Goal: Obtain resource: Download file/media

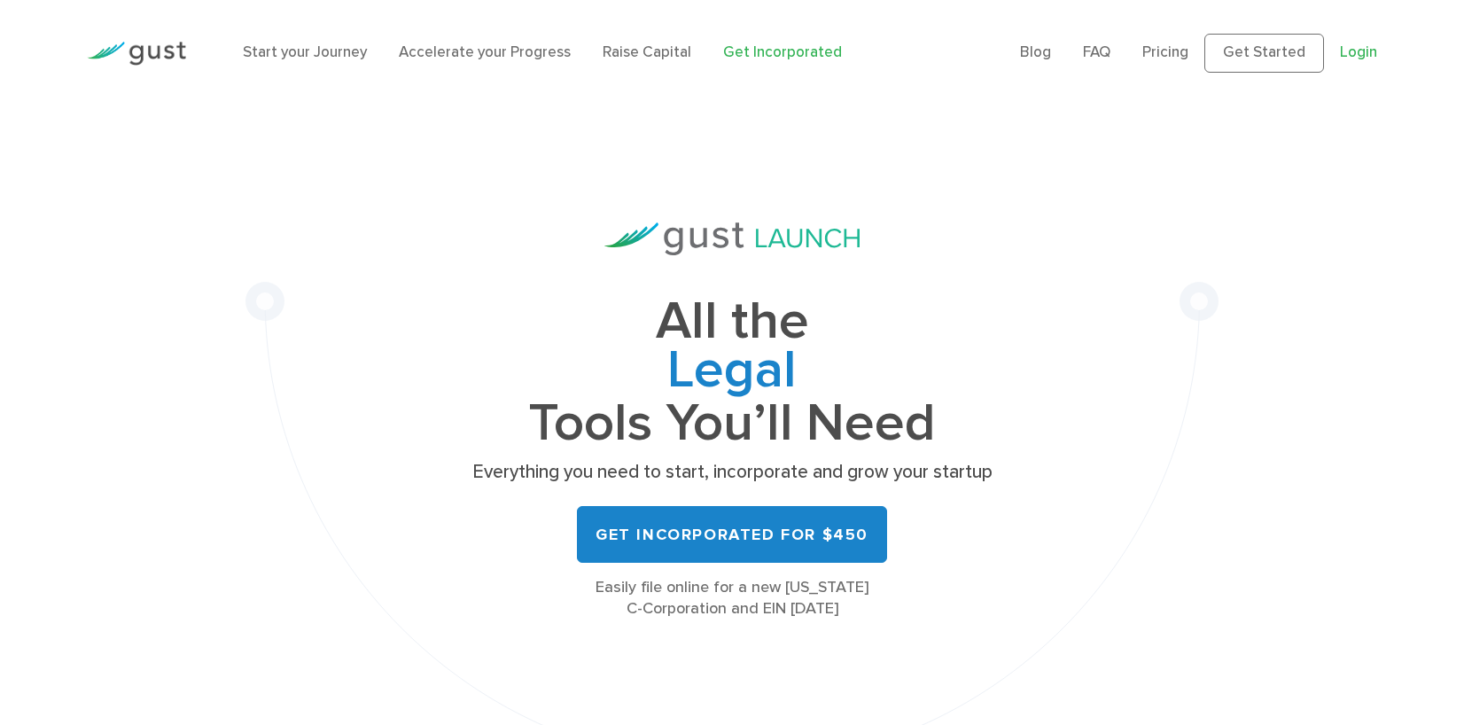
click at [1358, 53] on link "Login" at bounding box center [1358, 52] width 37 height 18
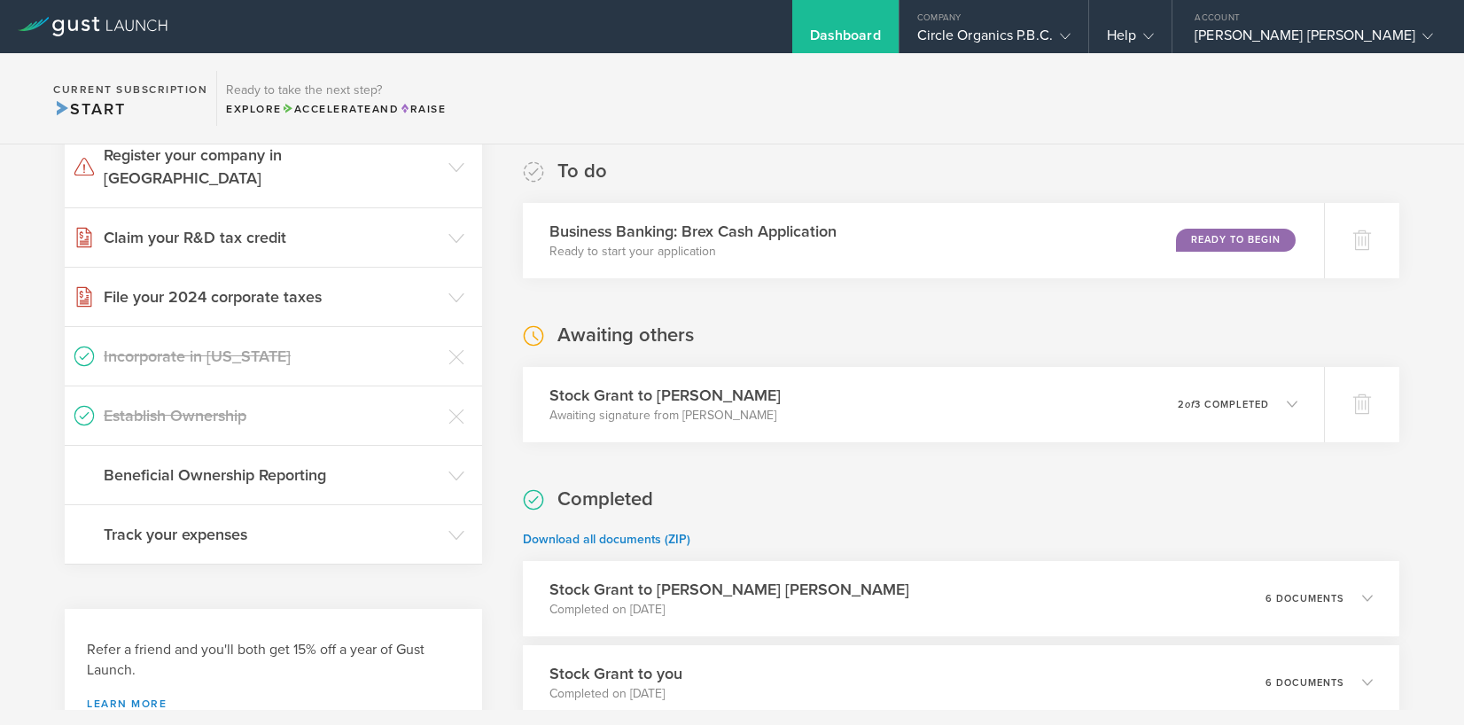
scroll to position [298, 0]
click at [378, 463] on h3 "Beneficial Ownership Reporting" at bounding box center [272, 474] width 336 height 23
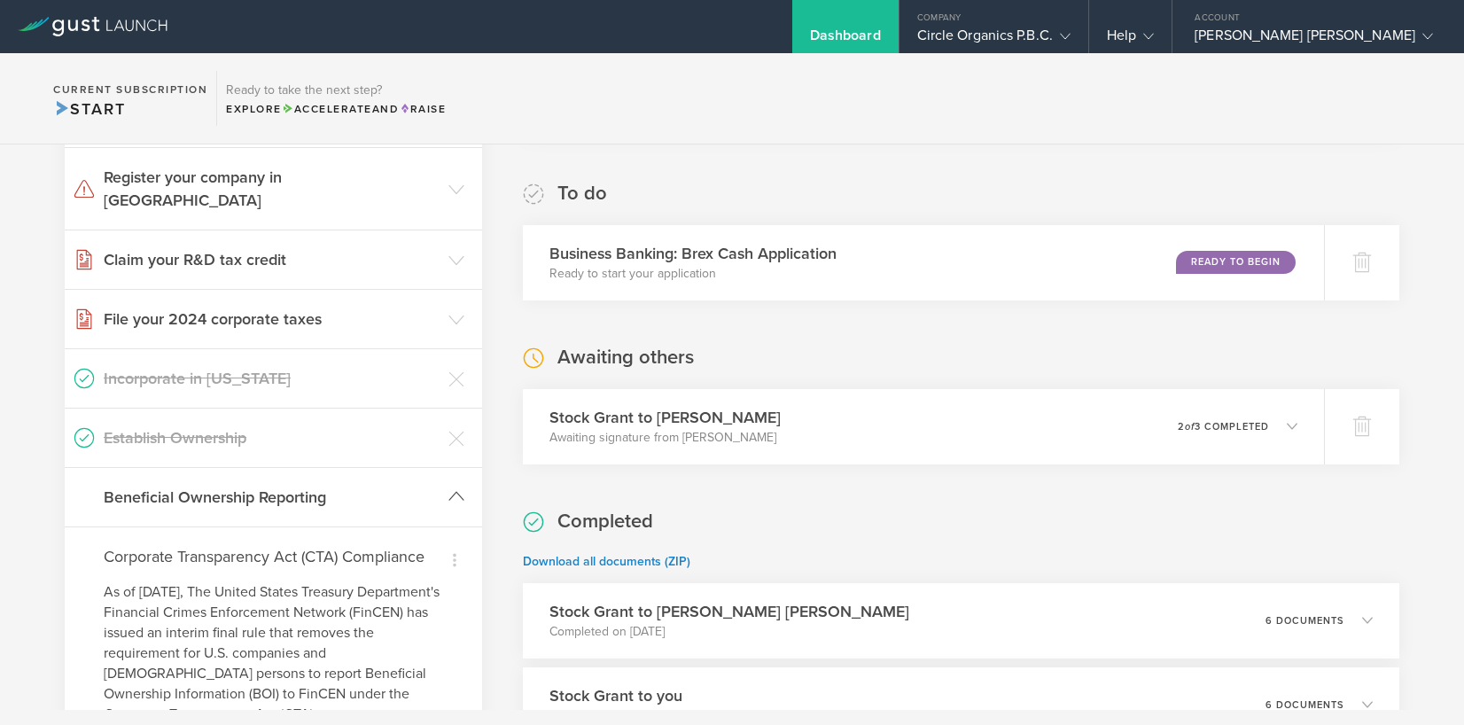
scroll to position [262, 0]
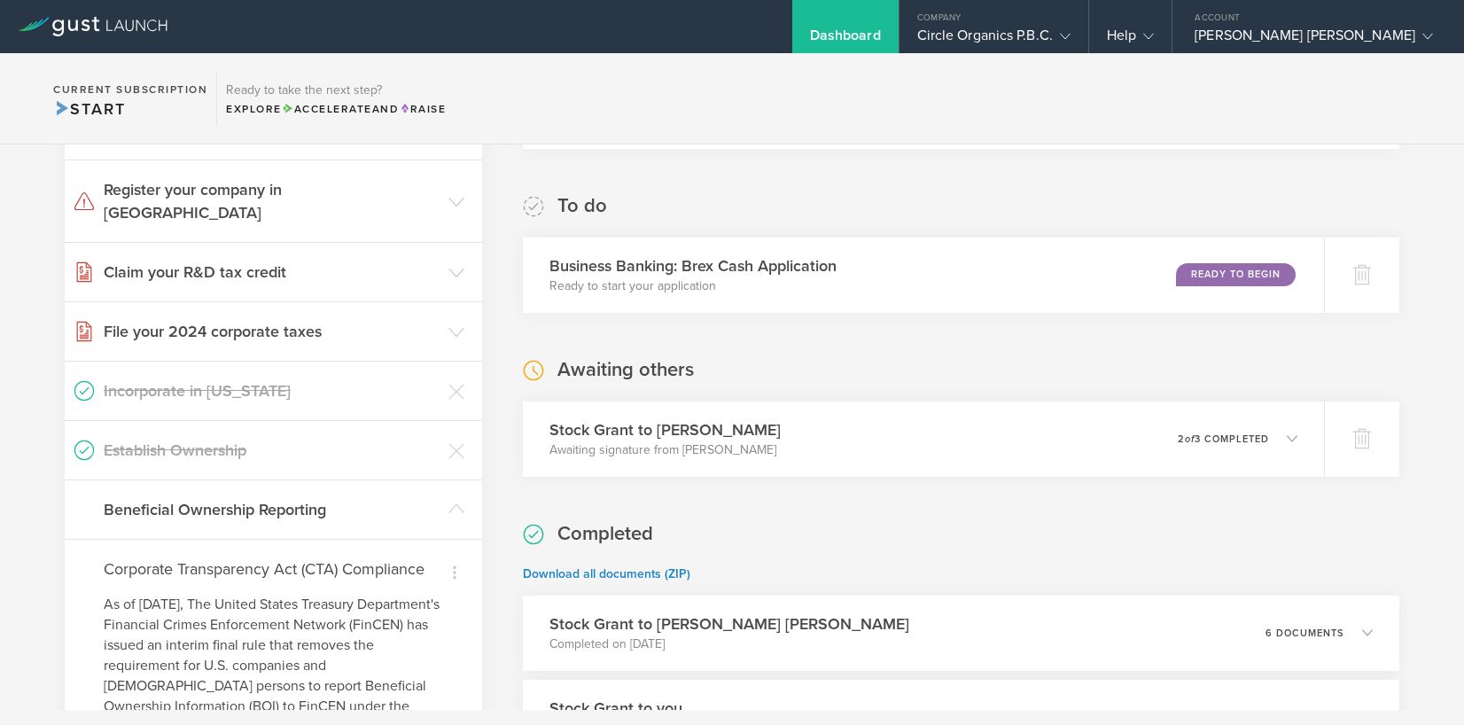
click at [735, 169] on div "2024 Corporate Income Tax Info Once you're ready to file your corporate taxes..…" at bounding box center [961, 646] width 876 height 1484
click at [453, 501] on icon at bounding box center [456, 509] width 16 height 16
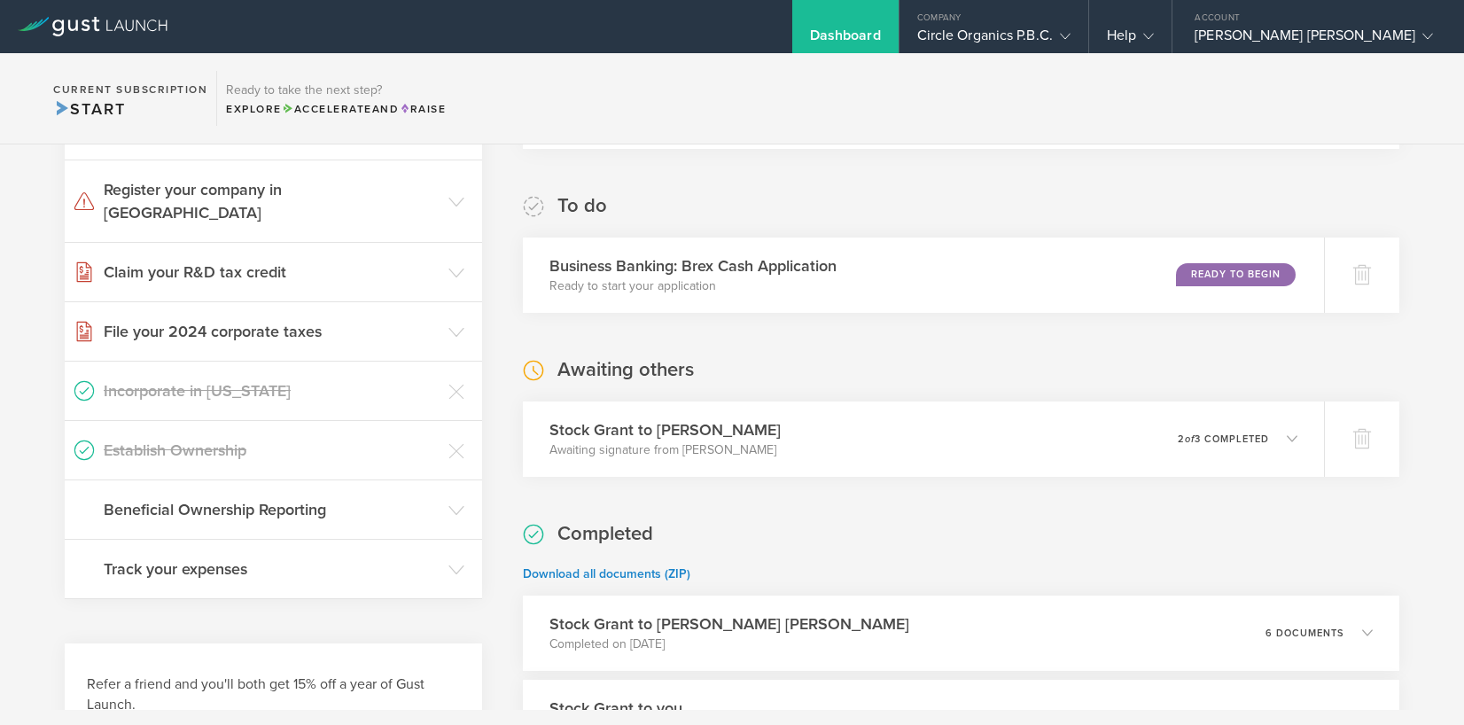
click at [367, 439] on h3 "Establish Ownership" at bounding box center [272, 450] width 336 height 23
click at [241, 439] on h3 "Establish Ownership" at bounding box center [272, 450] width 336 height 23
click at [86, 440] on circle at bounding box center [83, 449] width 19 height 19
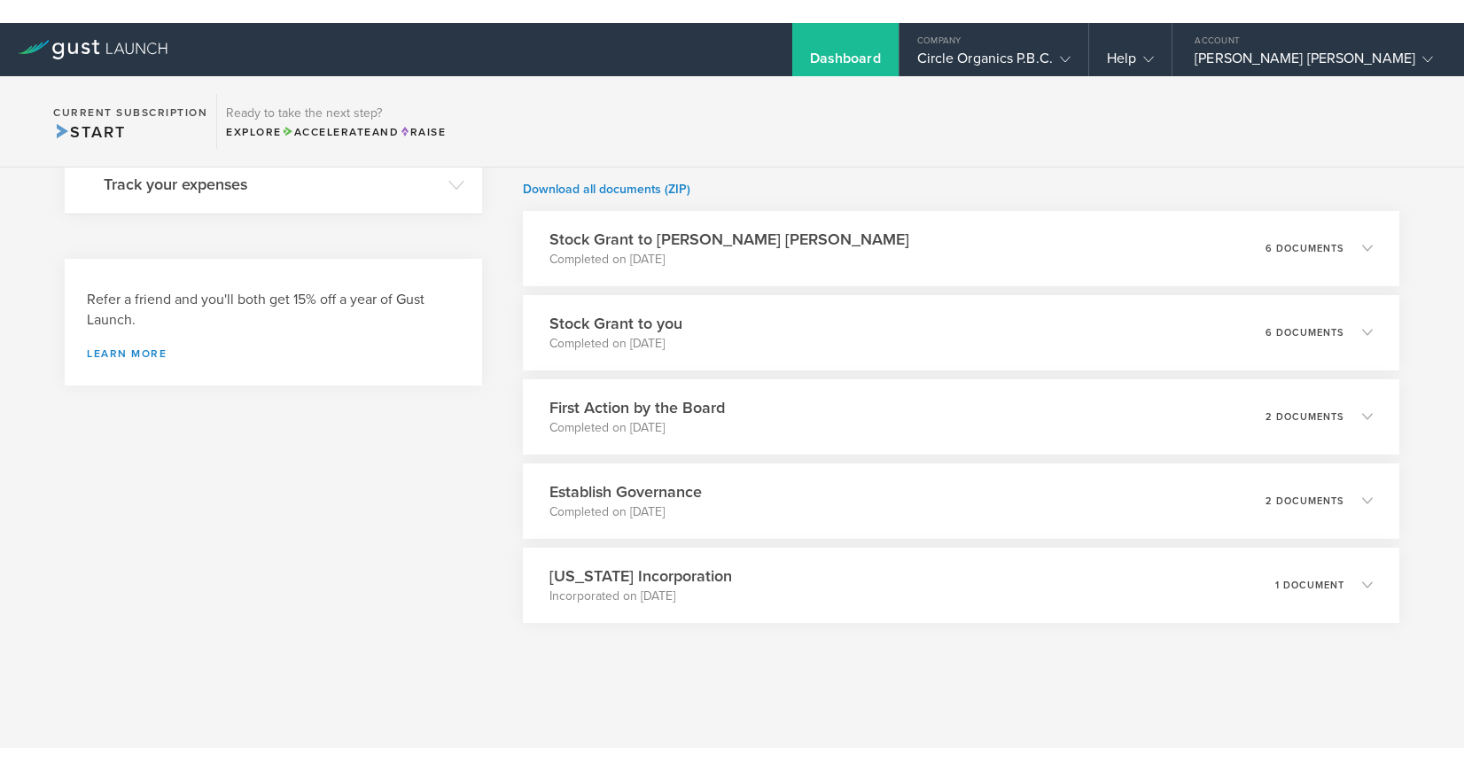
scroll to position [670, 0]
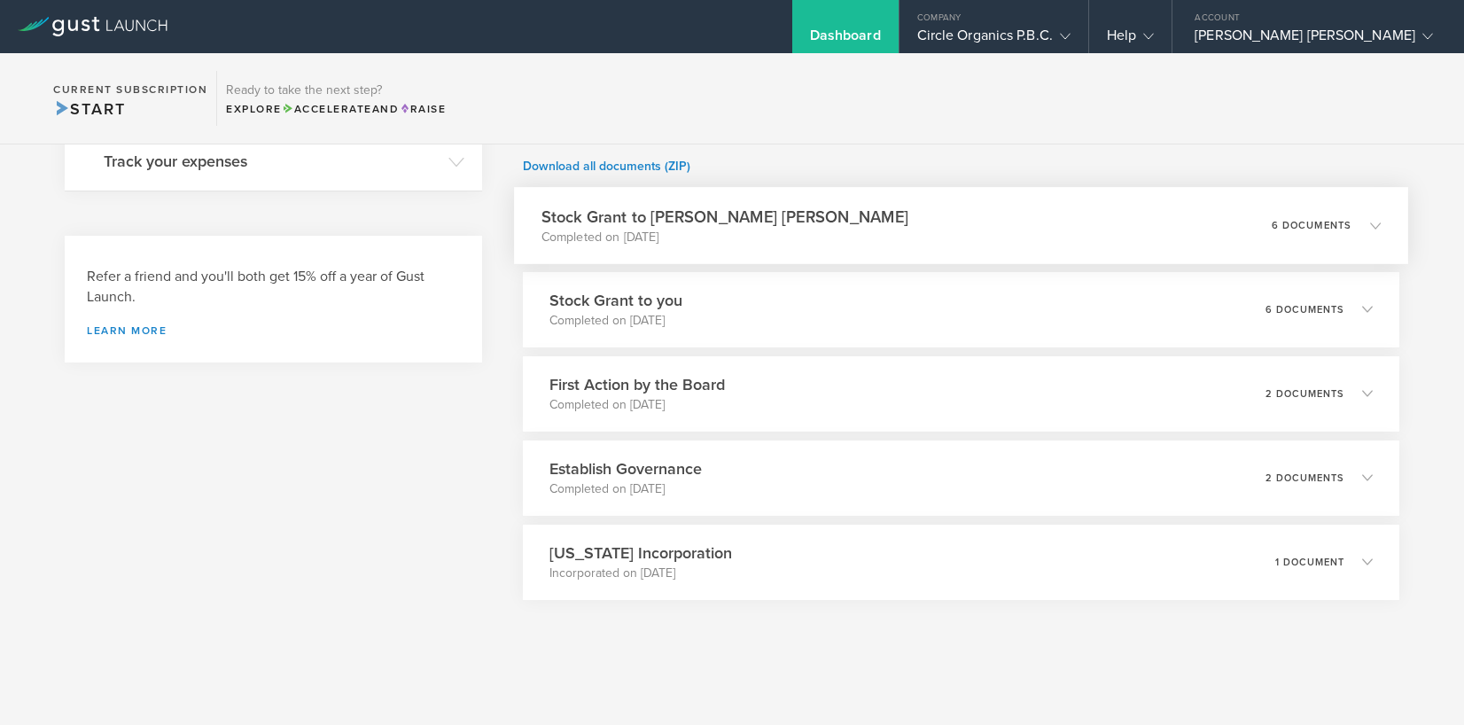
click at [991, 228] on div "Stock Grant to Randy David Shayotovich Completed on Dec 31, 2024 6 documents" at bounding box center [960, 225] width 893 height 77
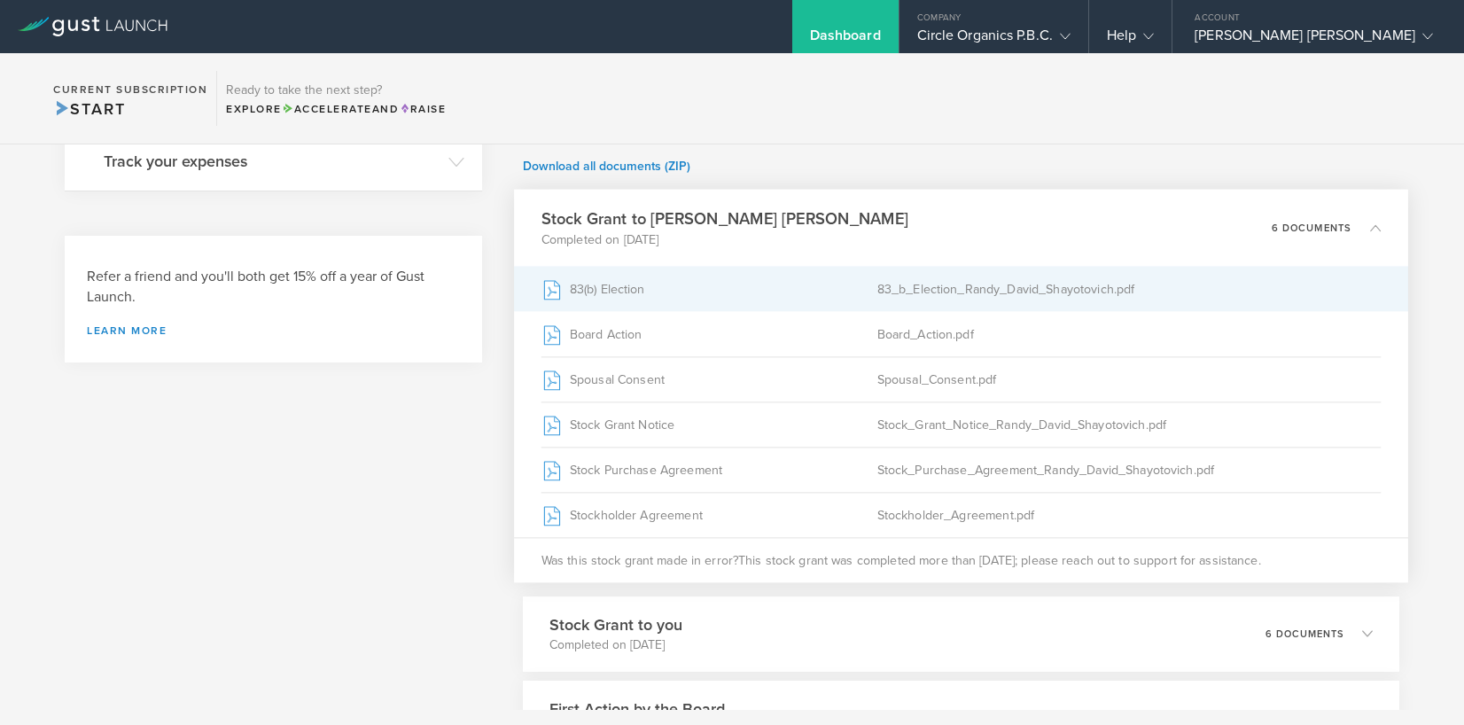
click at [700, 292] on div "83(b) Election" at bounding box center [709, 289] width 336 height 44
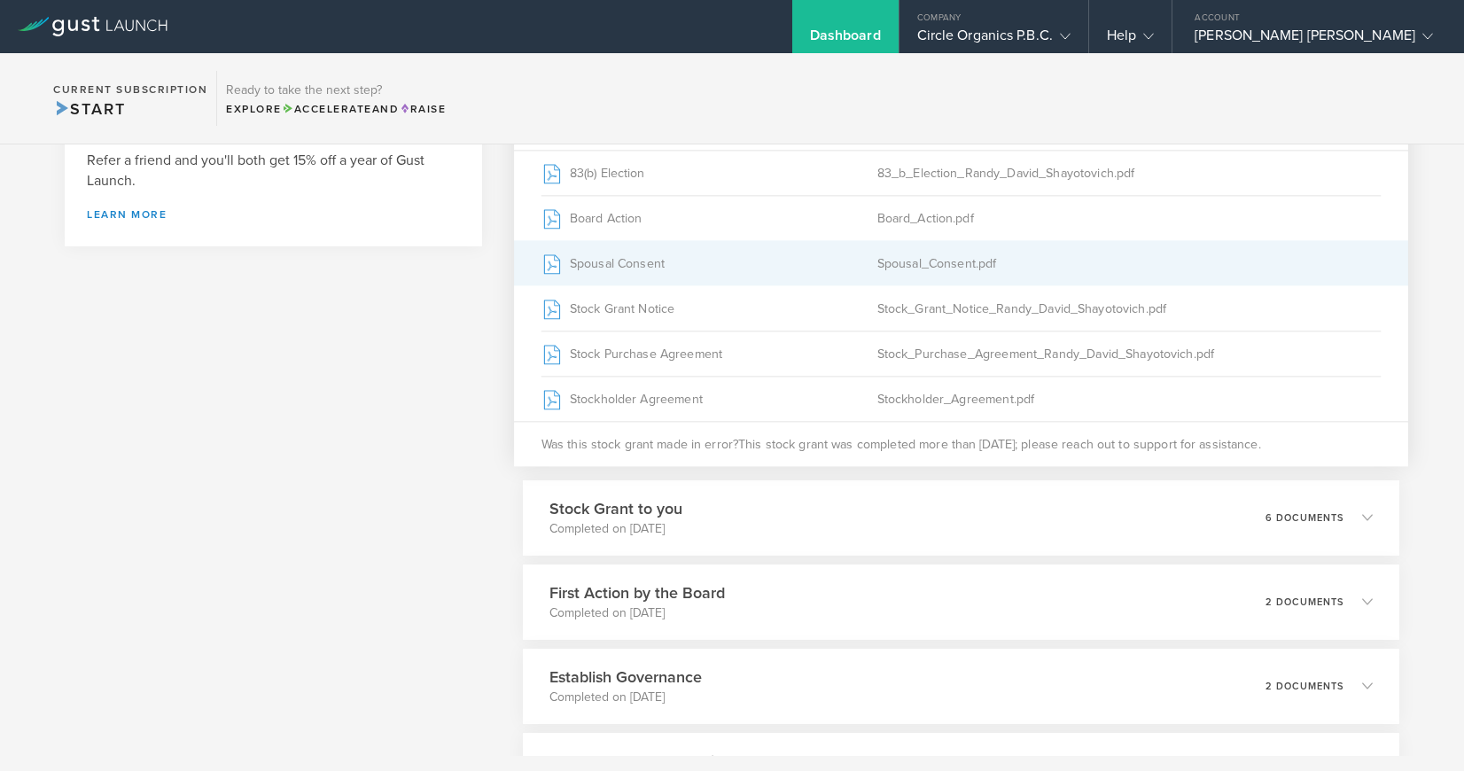
scroll to position [829, 0]
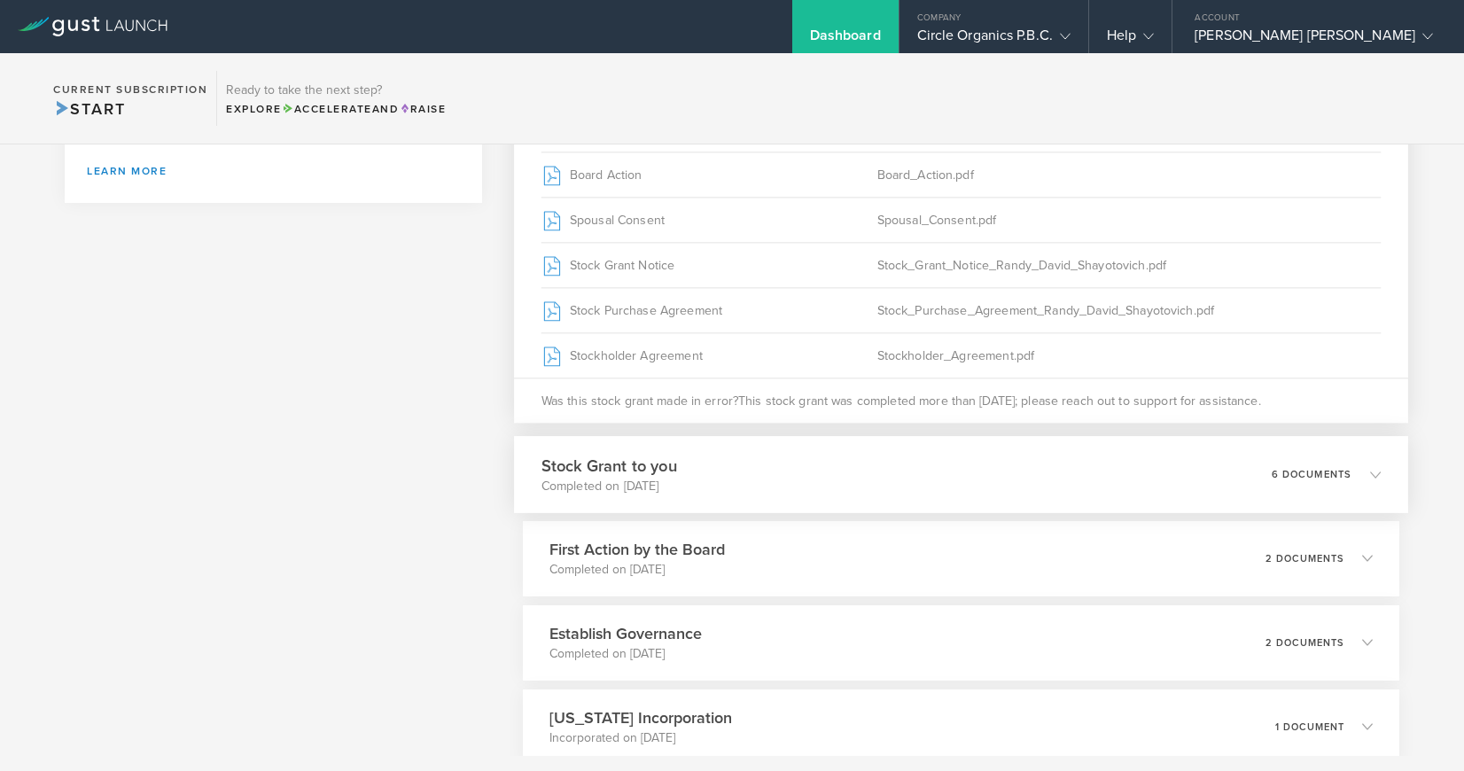
click at [729, 480] on div "Stock Grant to you Completed on Dec 31, 2024 6 documents" at bounding box center [960, 474] width 893 height 77
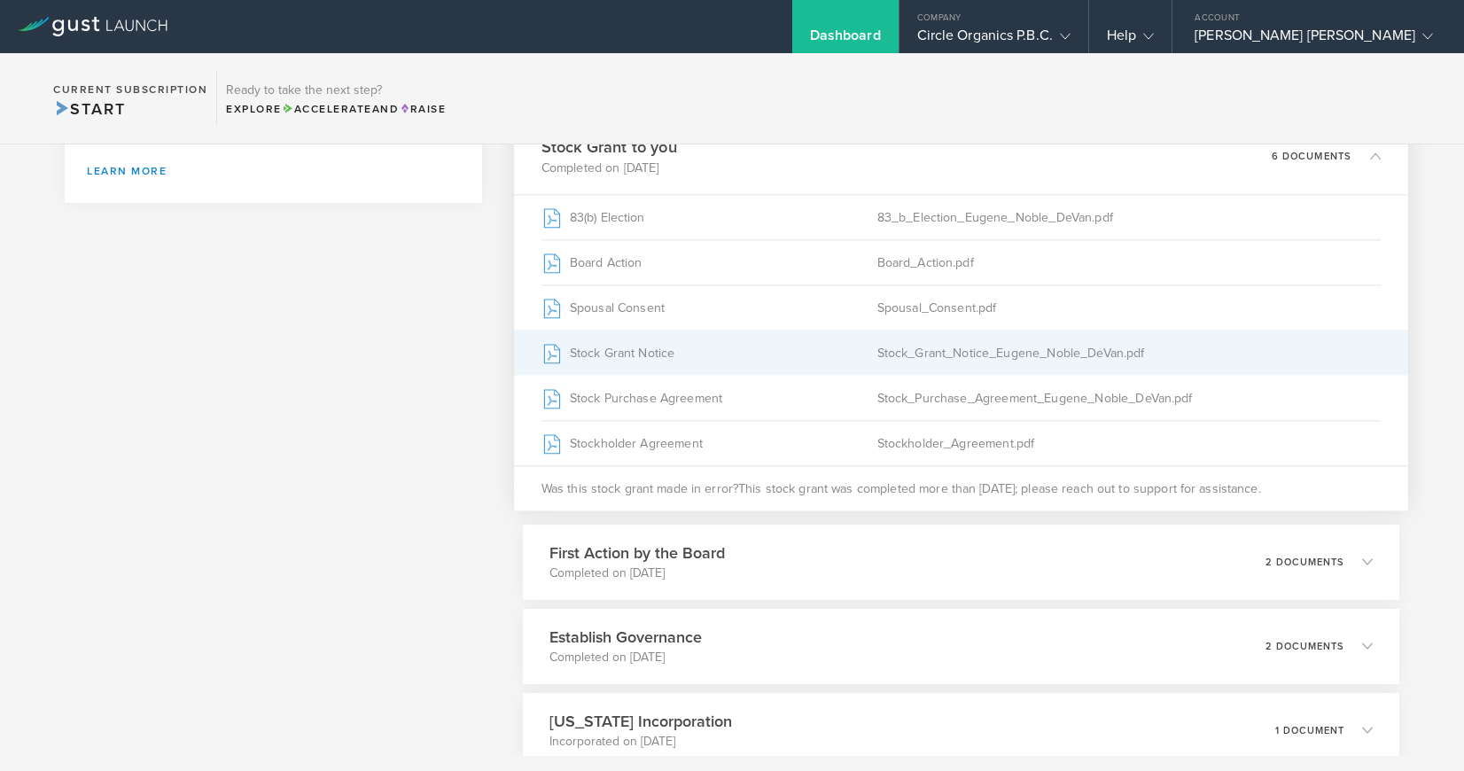
click at [710, 360] on div "Stock Grant Notice" at bounding box center [709, 352] width 336 height 44
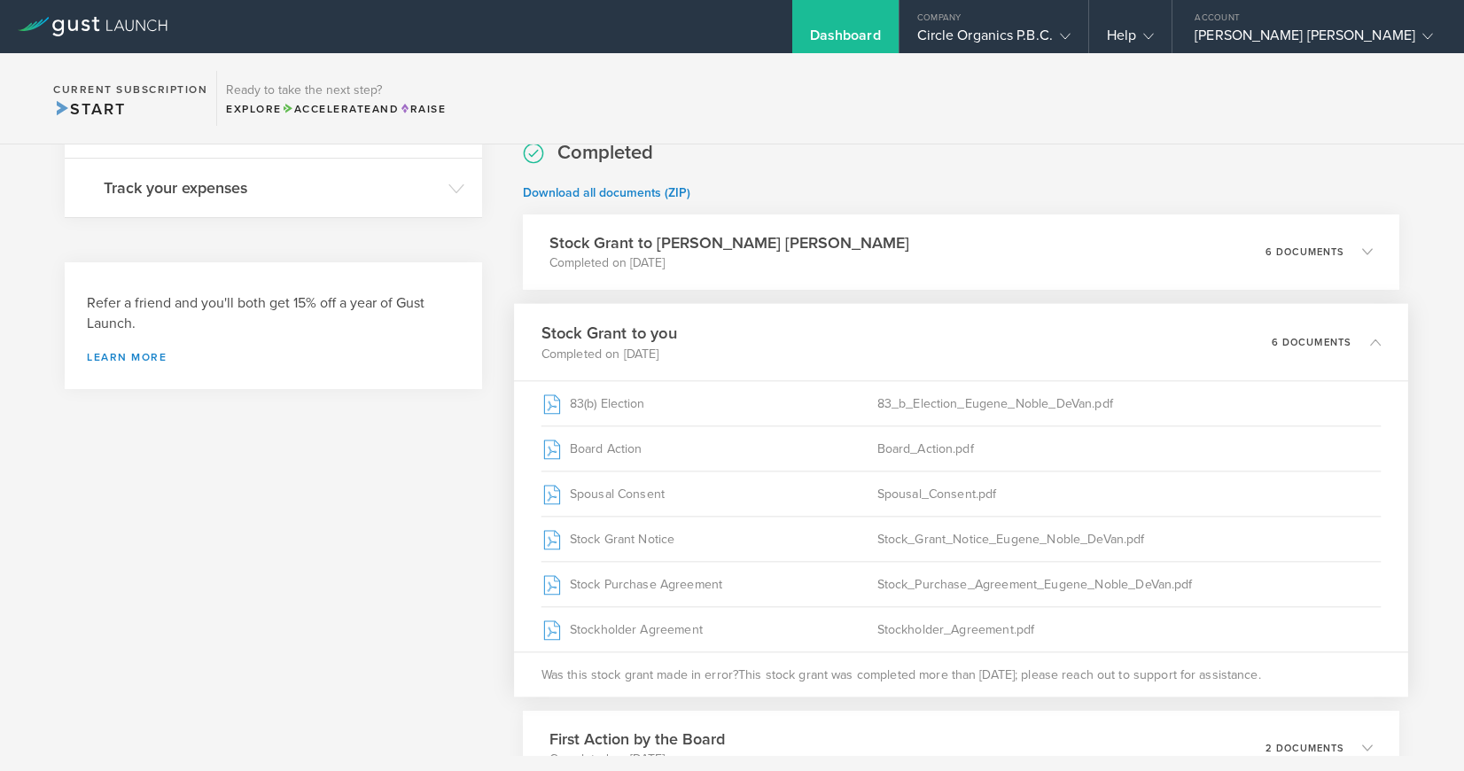
scroll to position [628, 0]
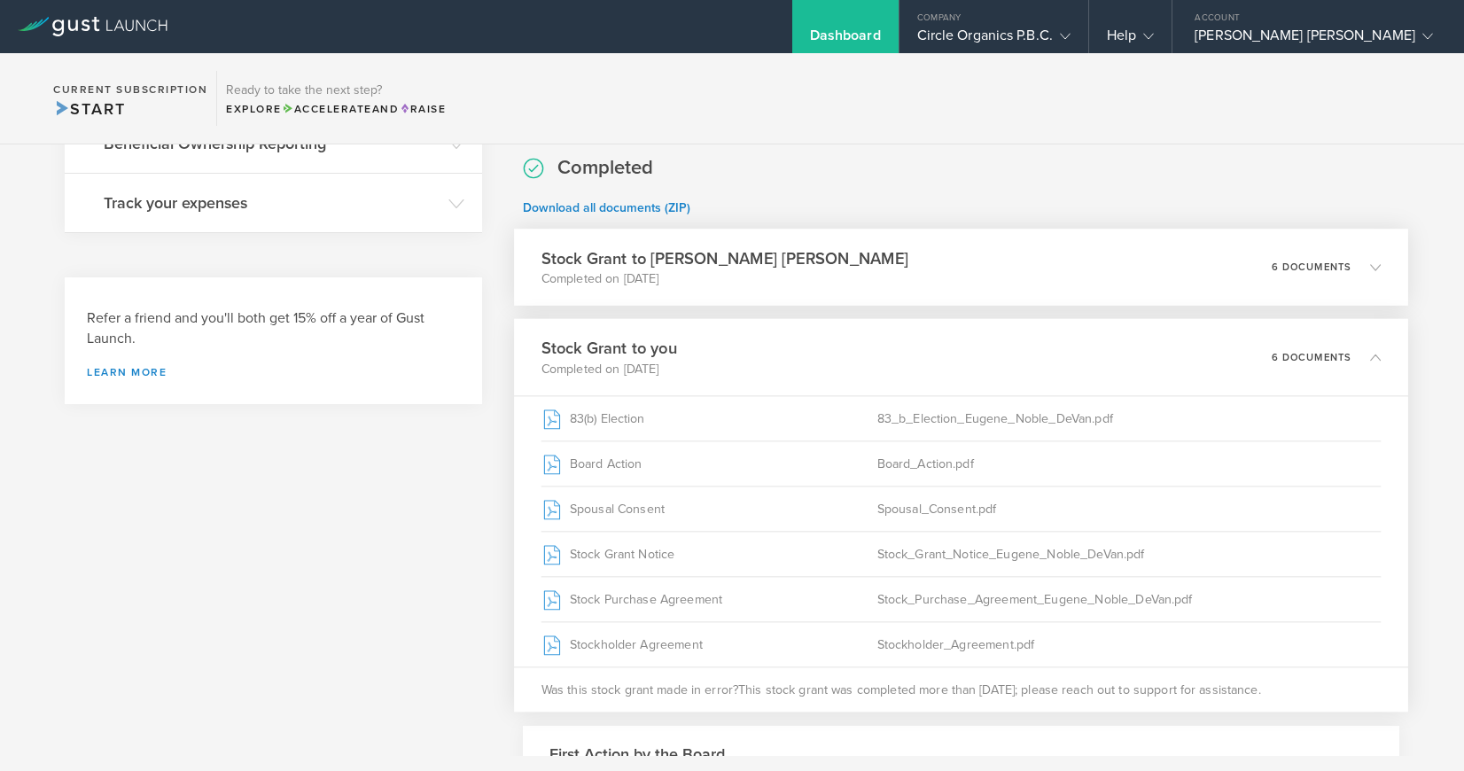
click at [755, 282] on p "Completed on Dec 31, 2024" at bounding box center [724, 278] width 367 height 18
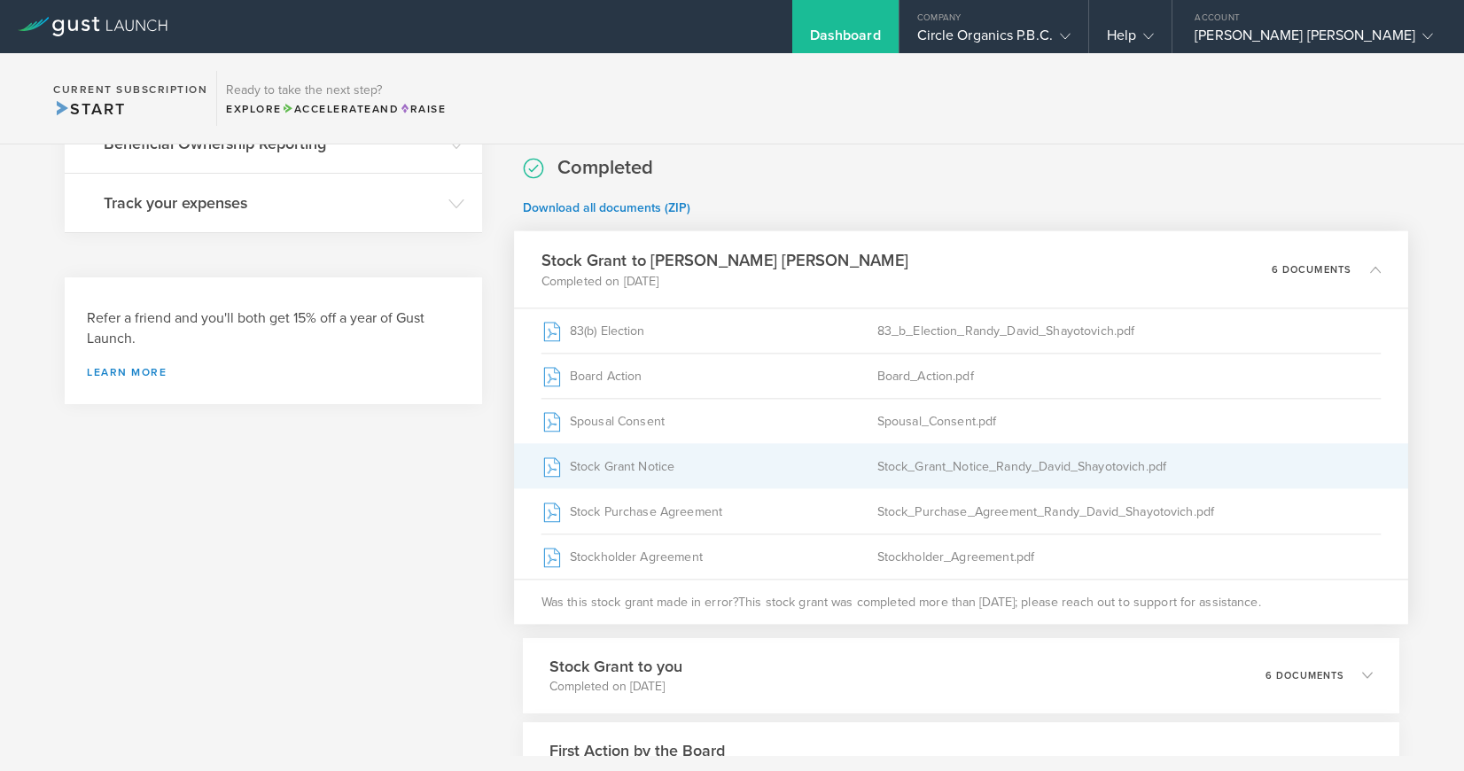
click at [689, 467] on div "Stock Grant Notice" at bounding box center [709, 466] width 336 height 44
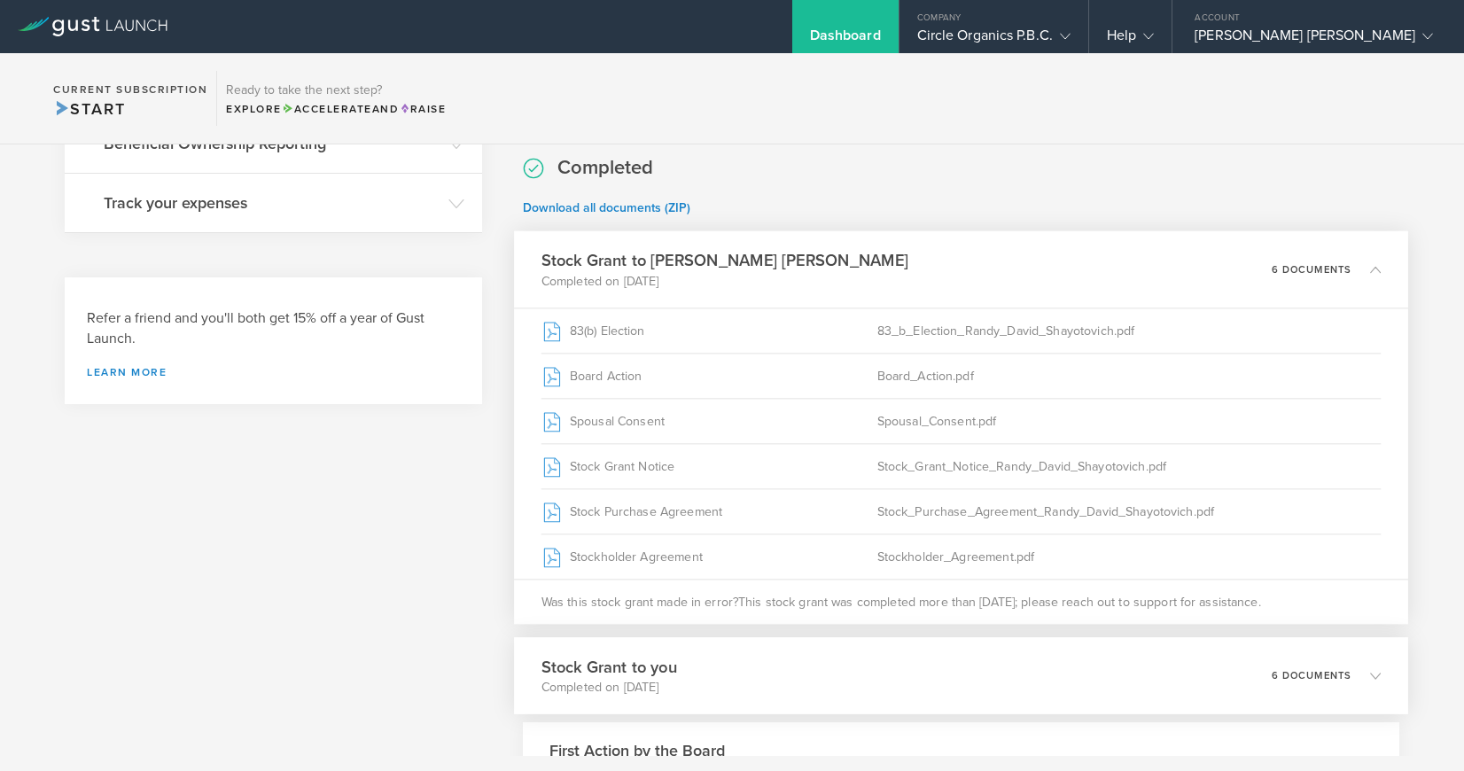
click at [636, 663] on h3 "Stock Grant to you" at bounding box center [609, 667] width 136 height 24
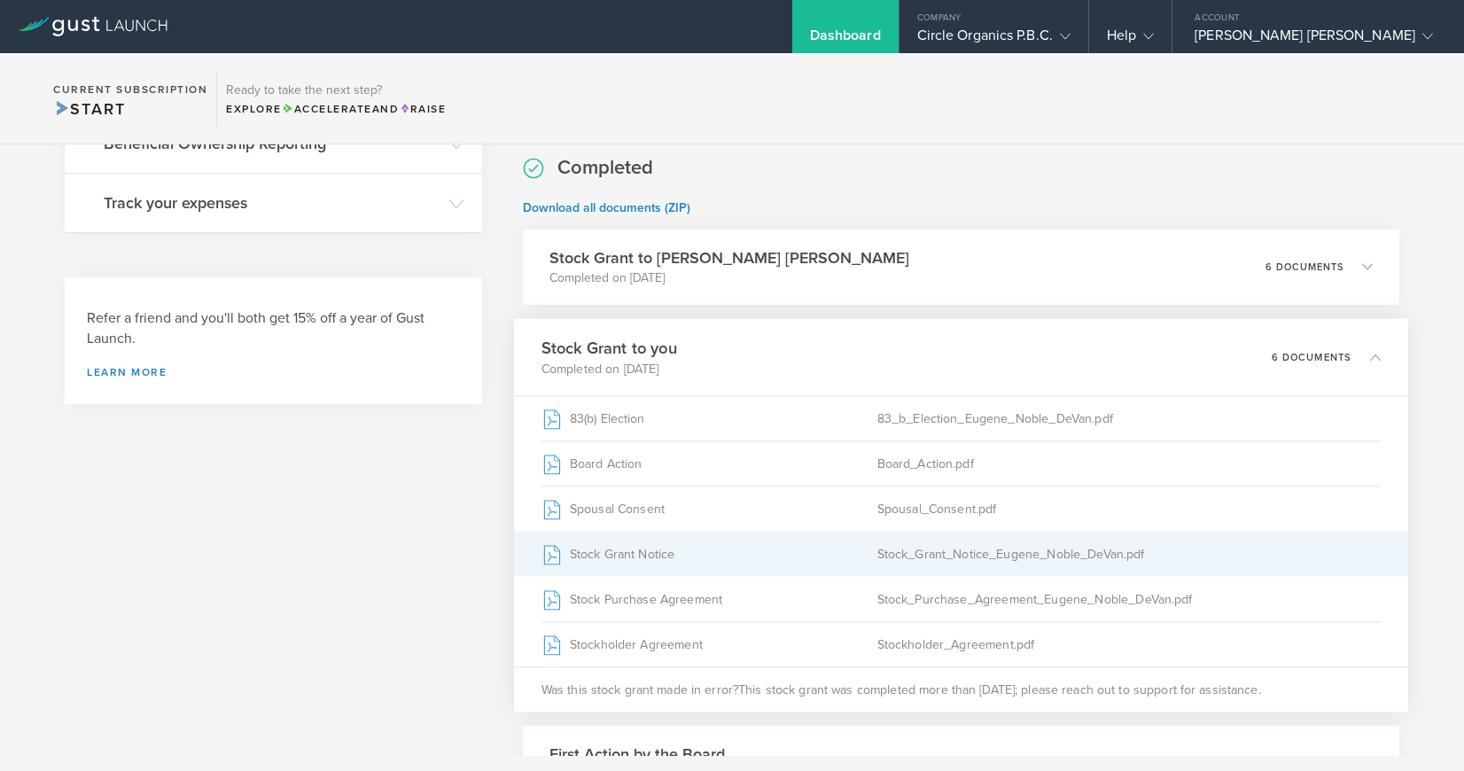
click at [715, 551] on div "Stock Grant Notice" at bounding box center [709, 554] width 336 height 44
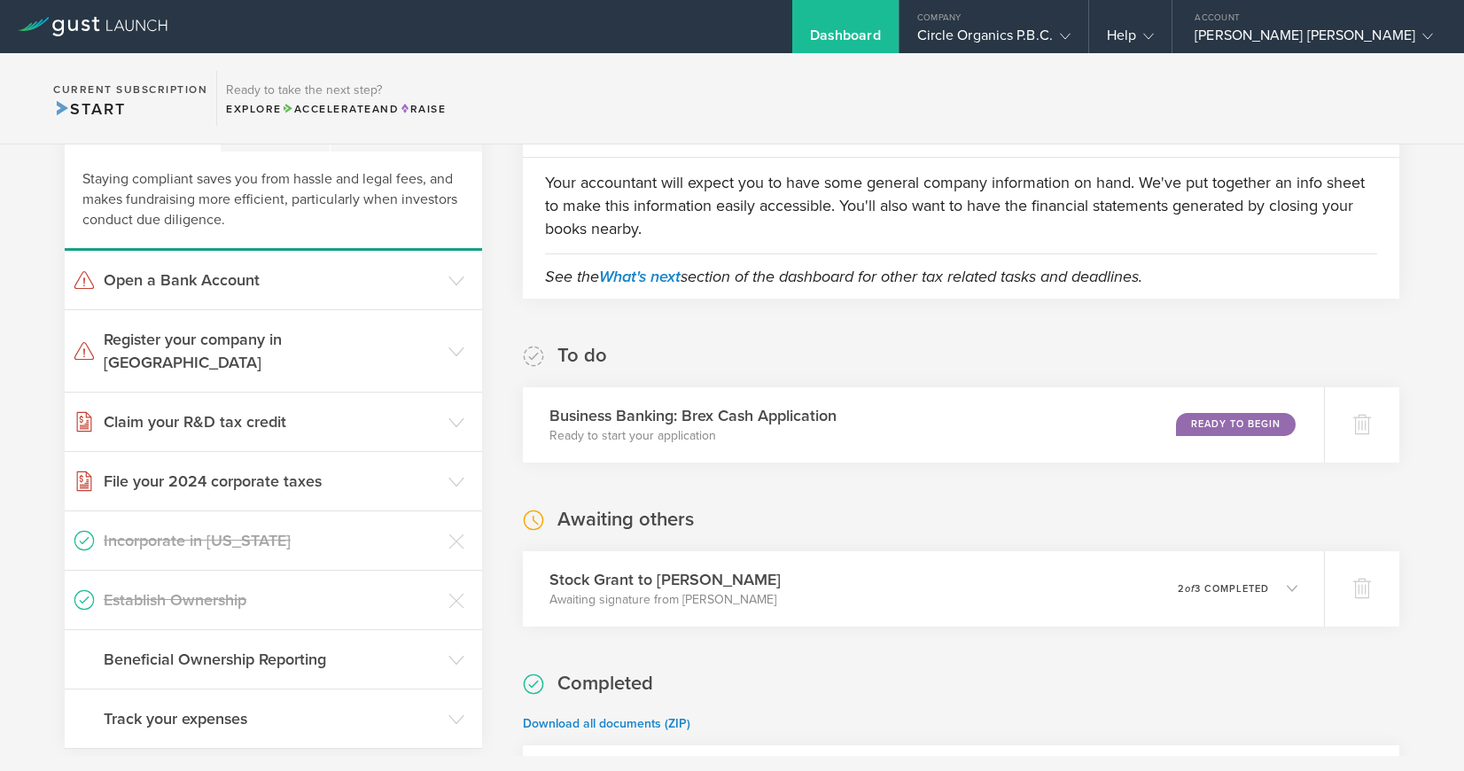
scroll to position [118, 0]
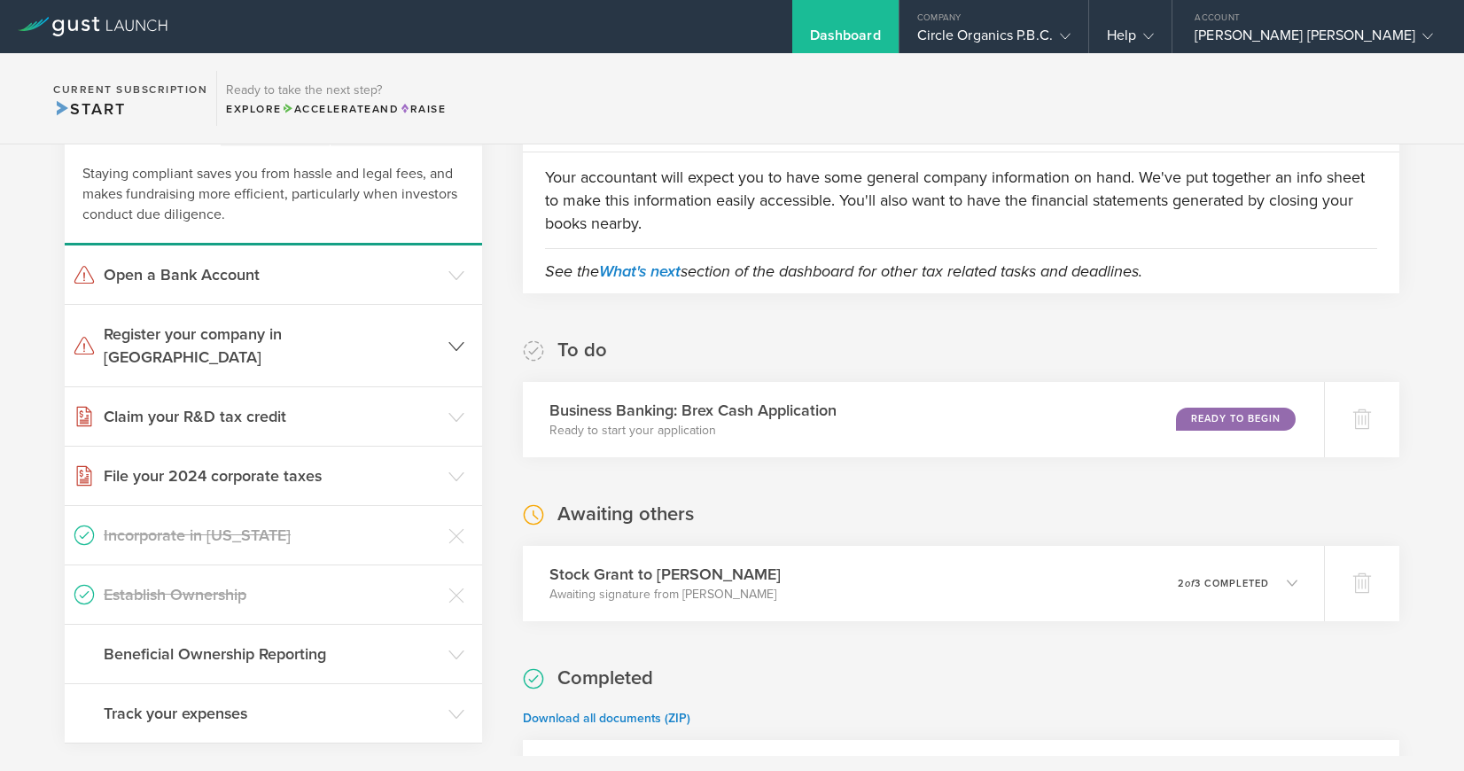
click at [454, 338] on icon at bounding box center [456, 346] width 16 height 16
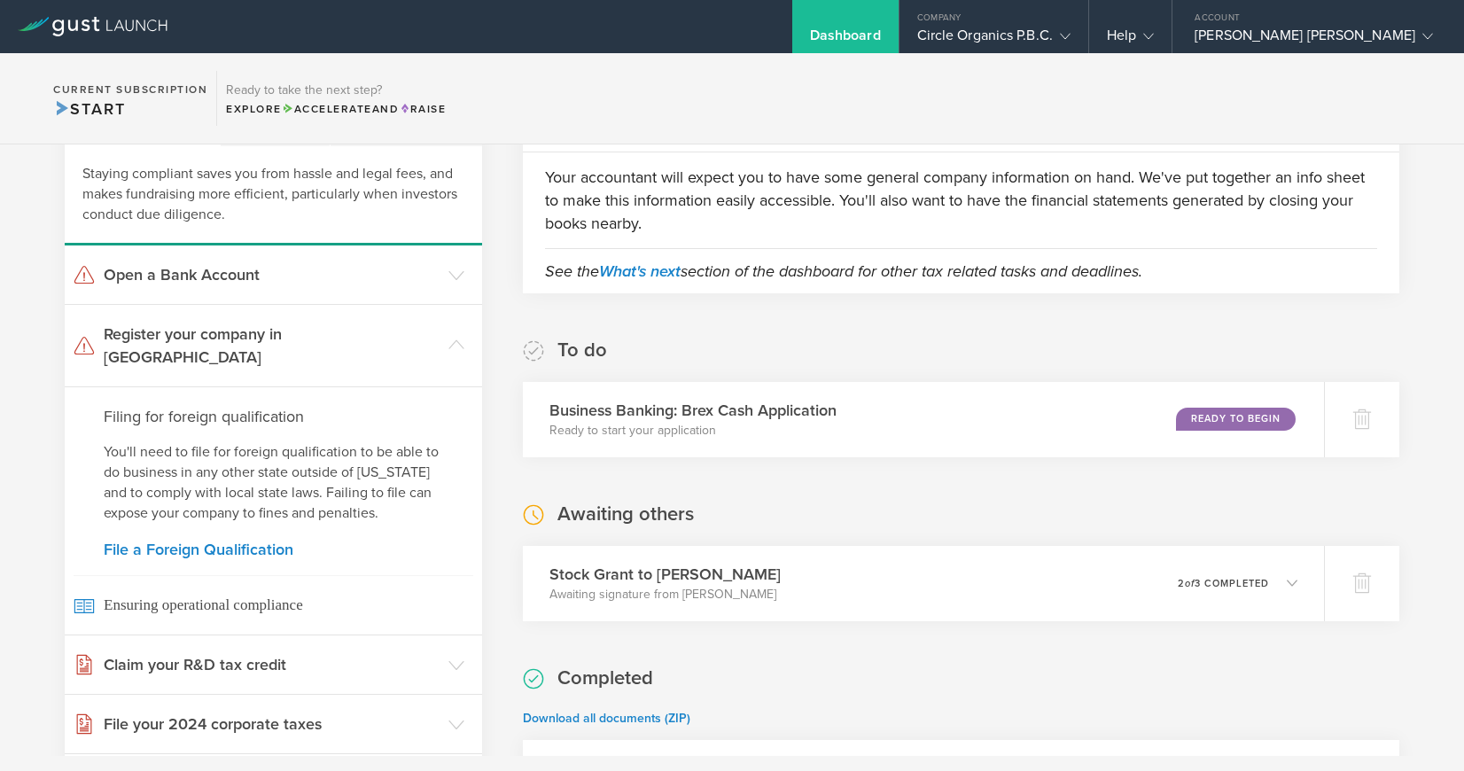
click at [493, 325] on div "What's next? Compliance Team Fundraising Staying compliant saves you from hassl…" at bounding box center [732, 645] width 1464 height 1236
click at [457, 341] on polyline at bounding box center [456, 345] width 14 height 8
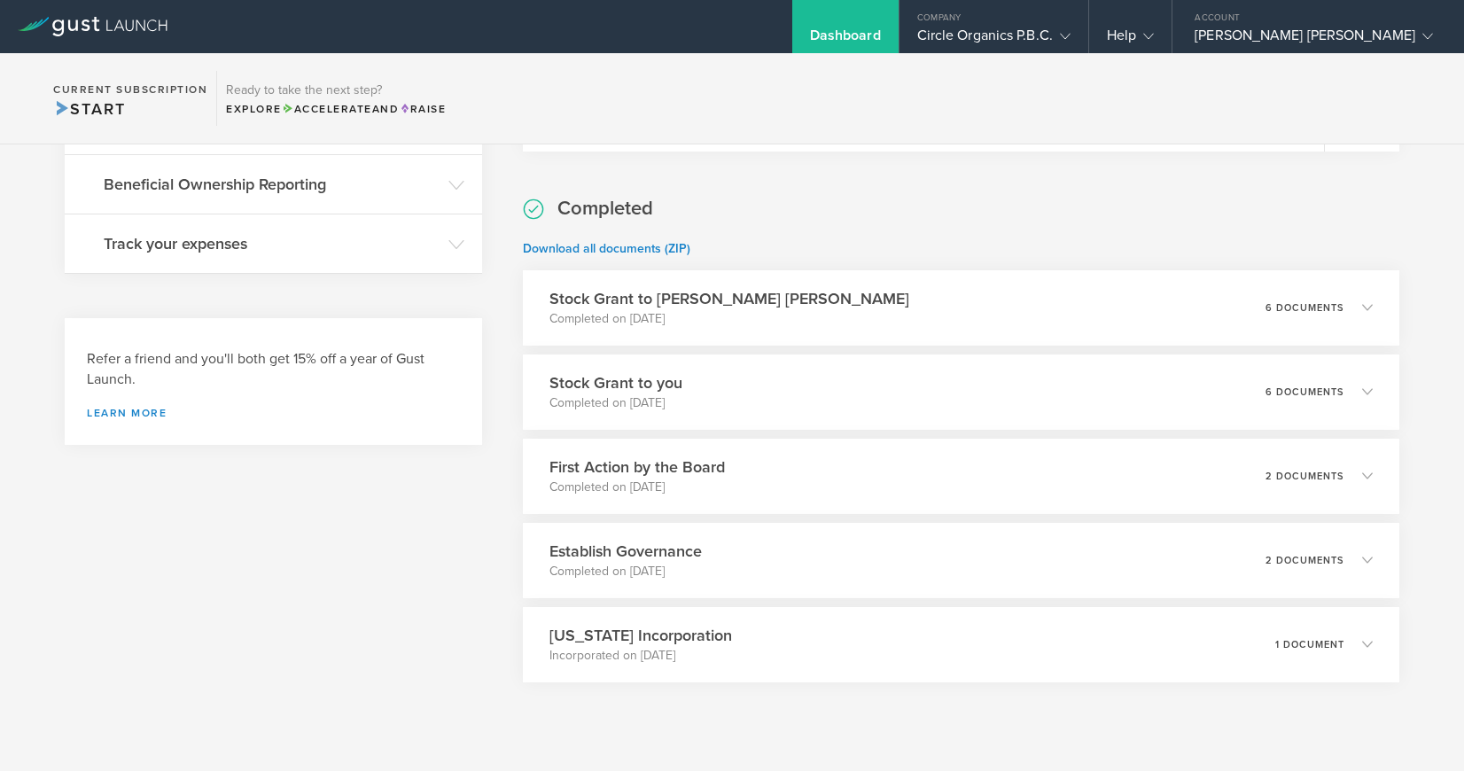
scroll to position [588, 0]
click at [770, 638] on div "Delaware Incorporation Incorporated on Apr 29, 2024 1 document" at bounding box center [960, 643] width 893 height 77
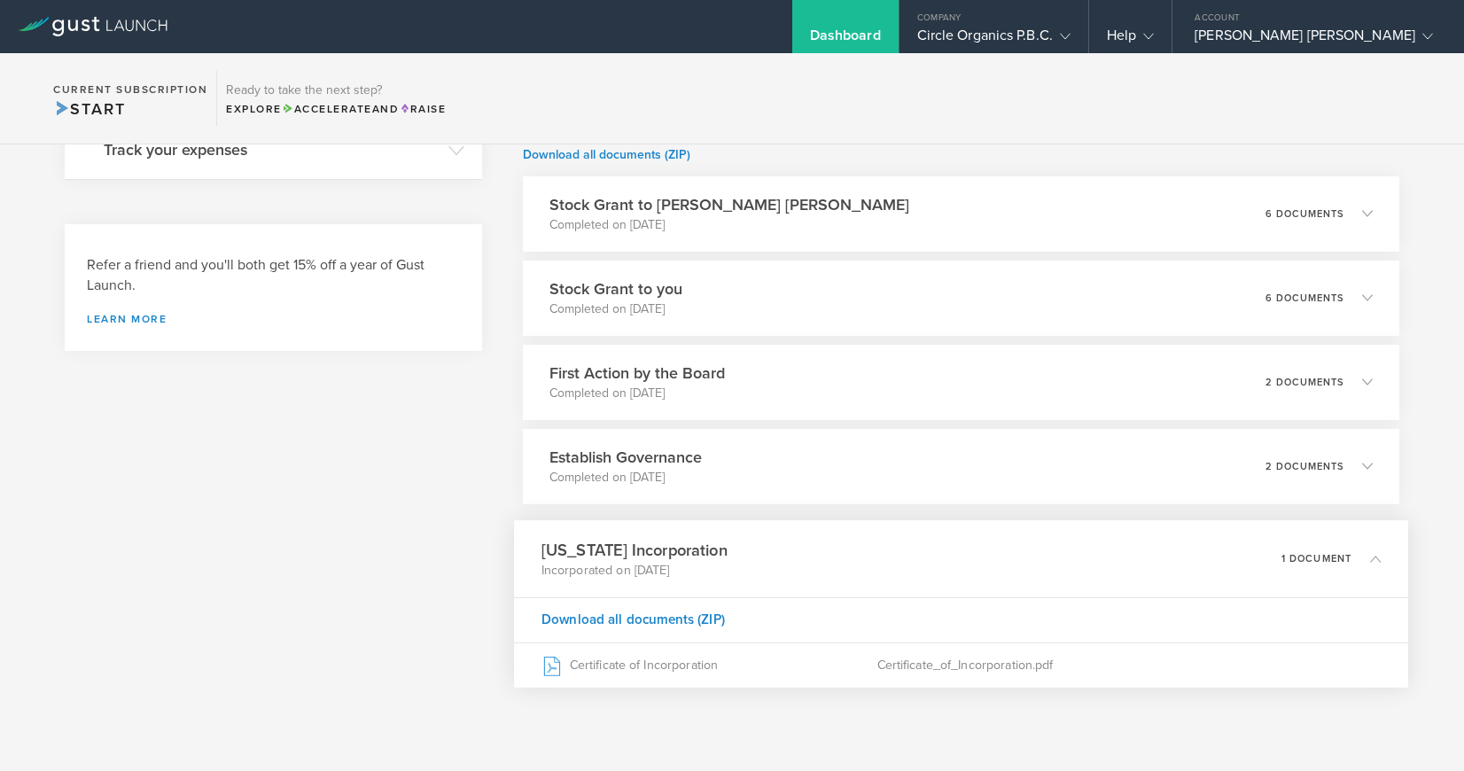
scroll to position [721, 0]
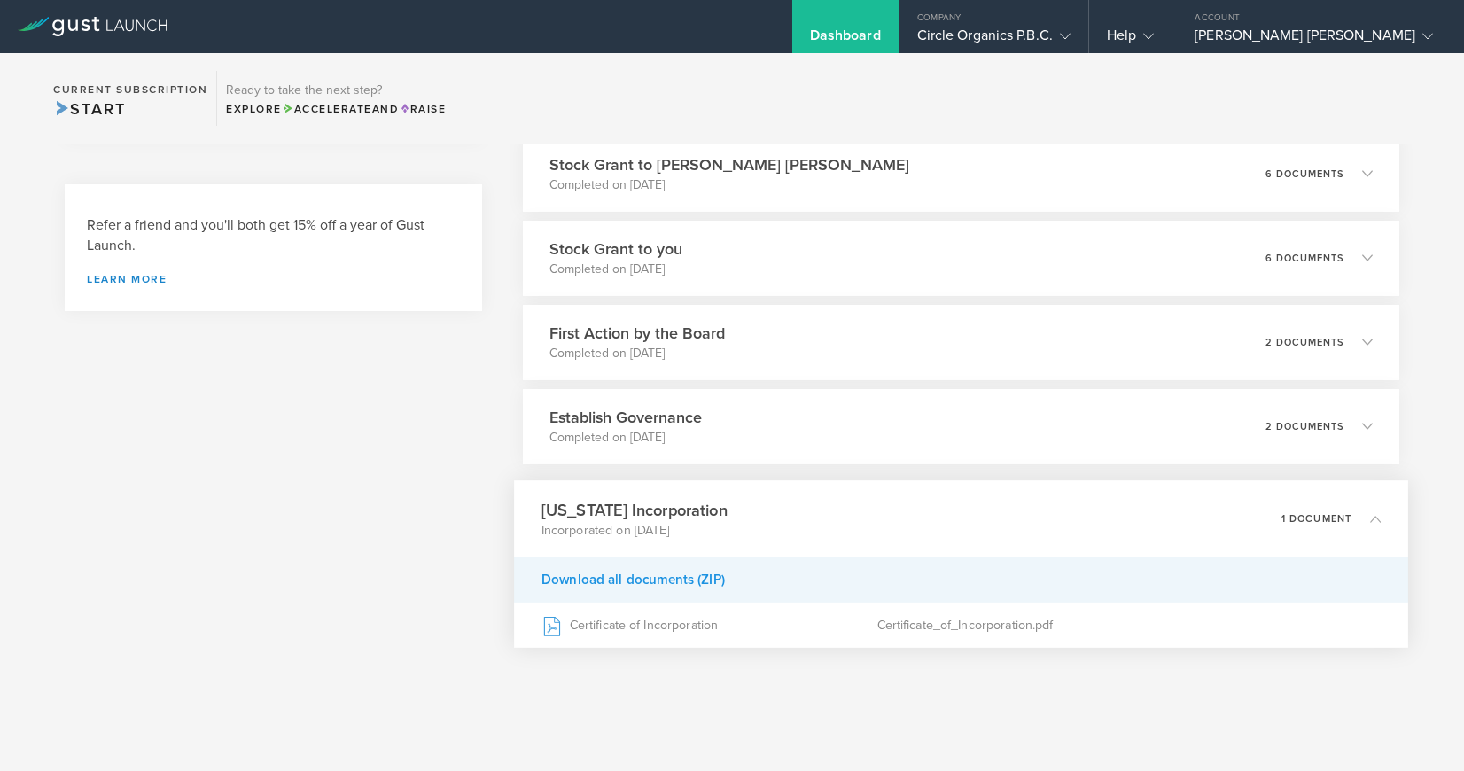
click at [692, 579] on div "Download all documents (ZIP)" at bounding box center [960, 578] width 893 height 45
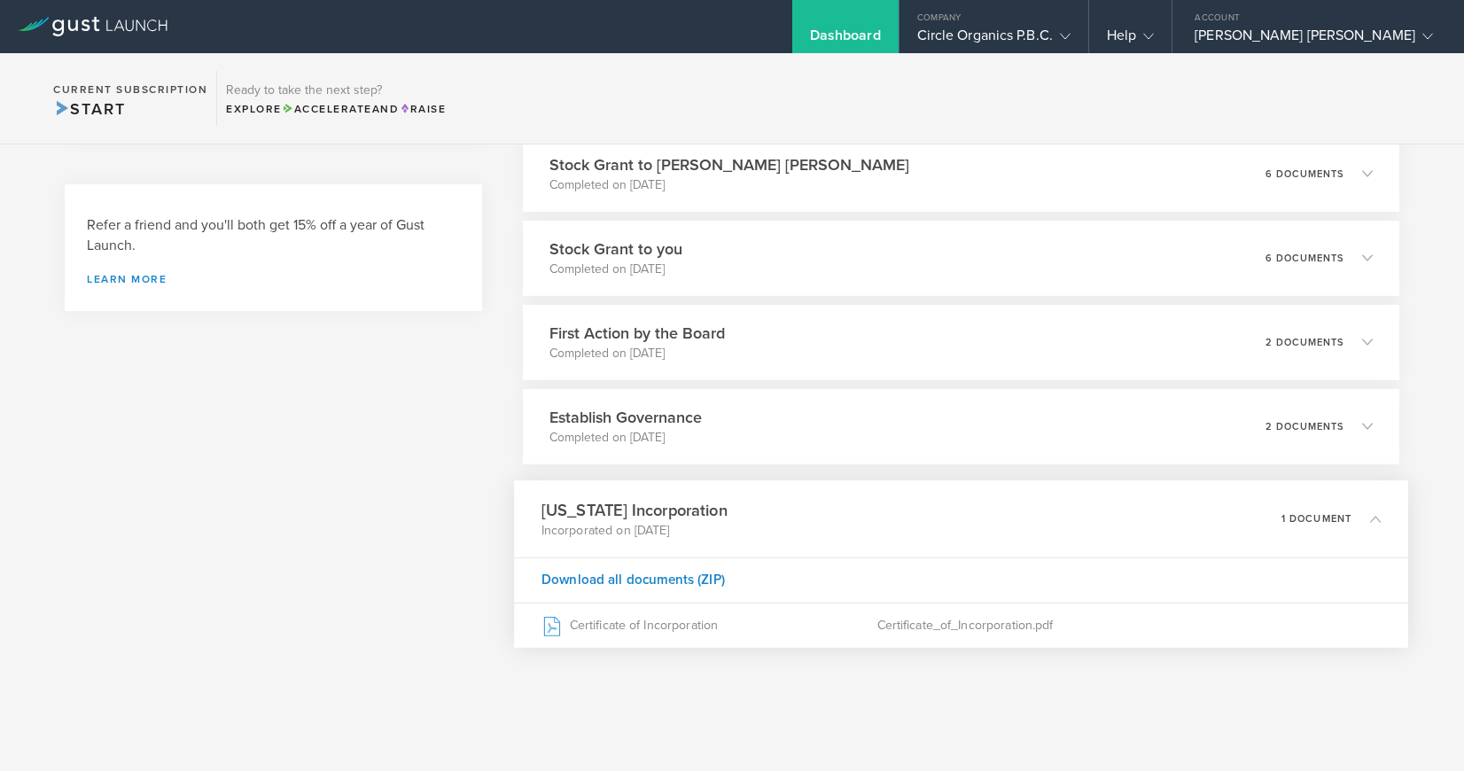
click at [691, 521] on p "Incorporated on Apr 29, 2024" at bounding box center [634, 530] width 186 height 18
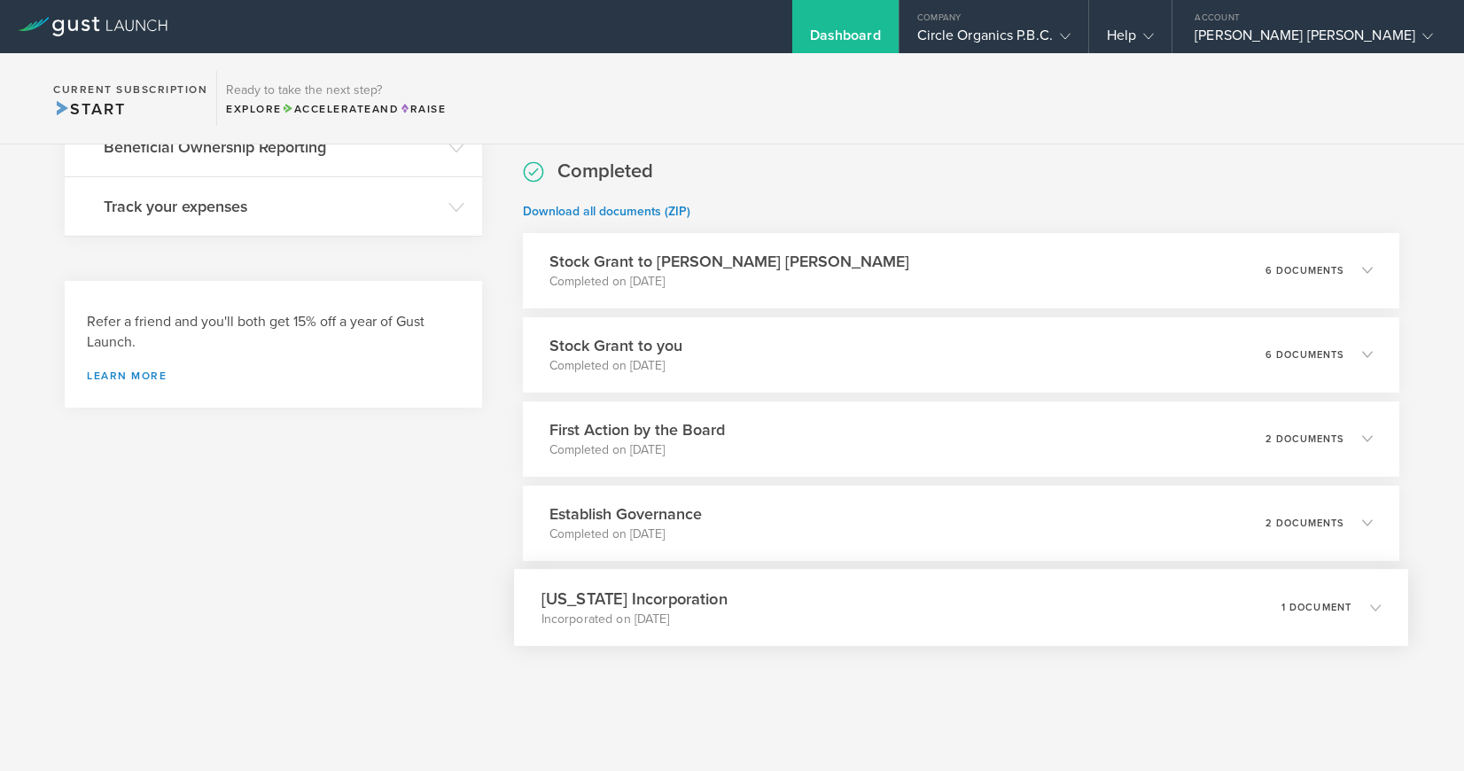
scroll to position [624, 0]
click at [722, 603] on div "Delaware Incorporation Incorporated on Apr 29, 2024 1 document" at bounding box center [960, 608] width 893 height 77
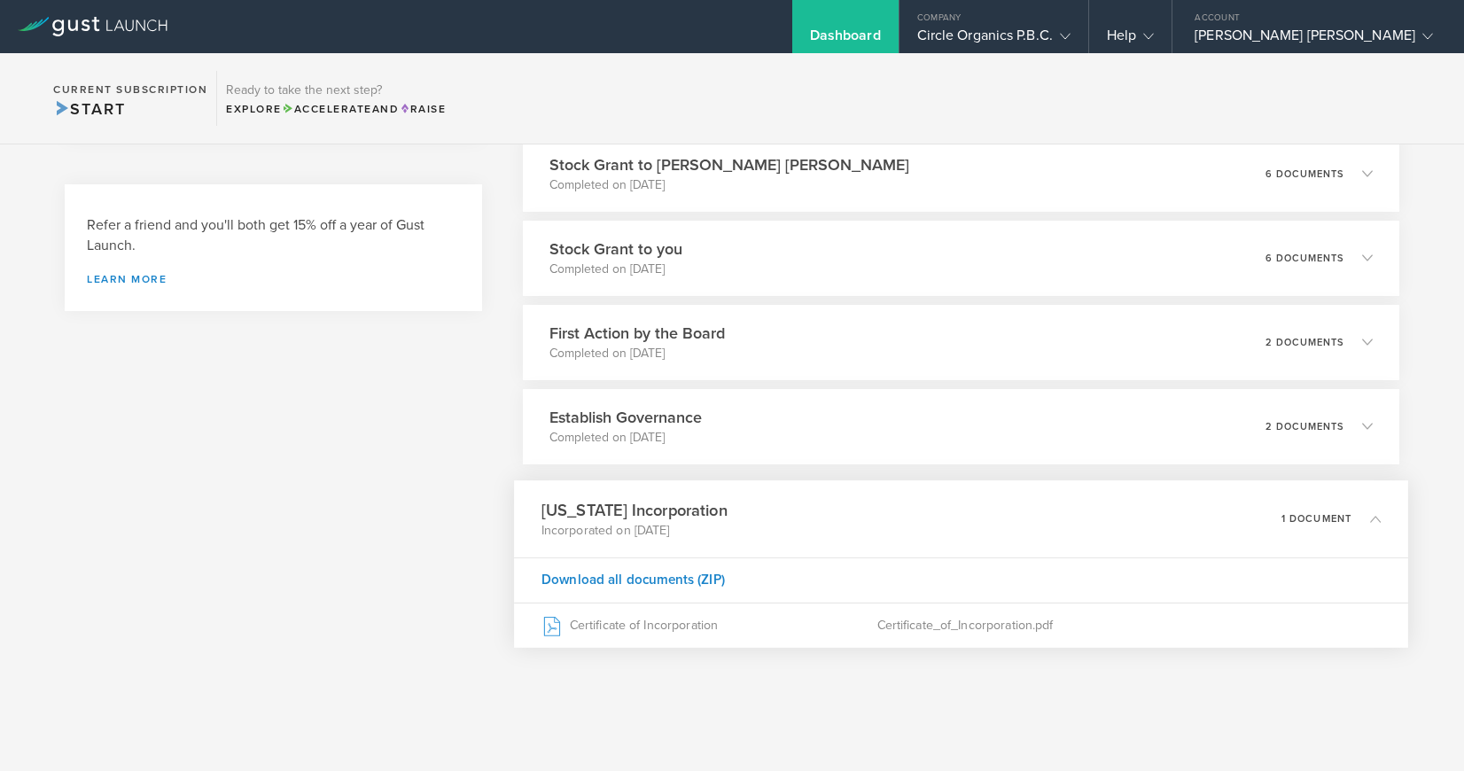
scroll to position [721, 0]
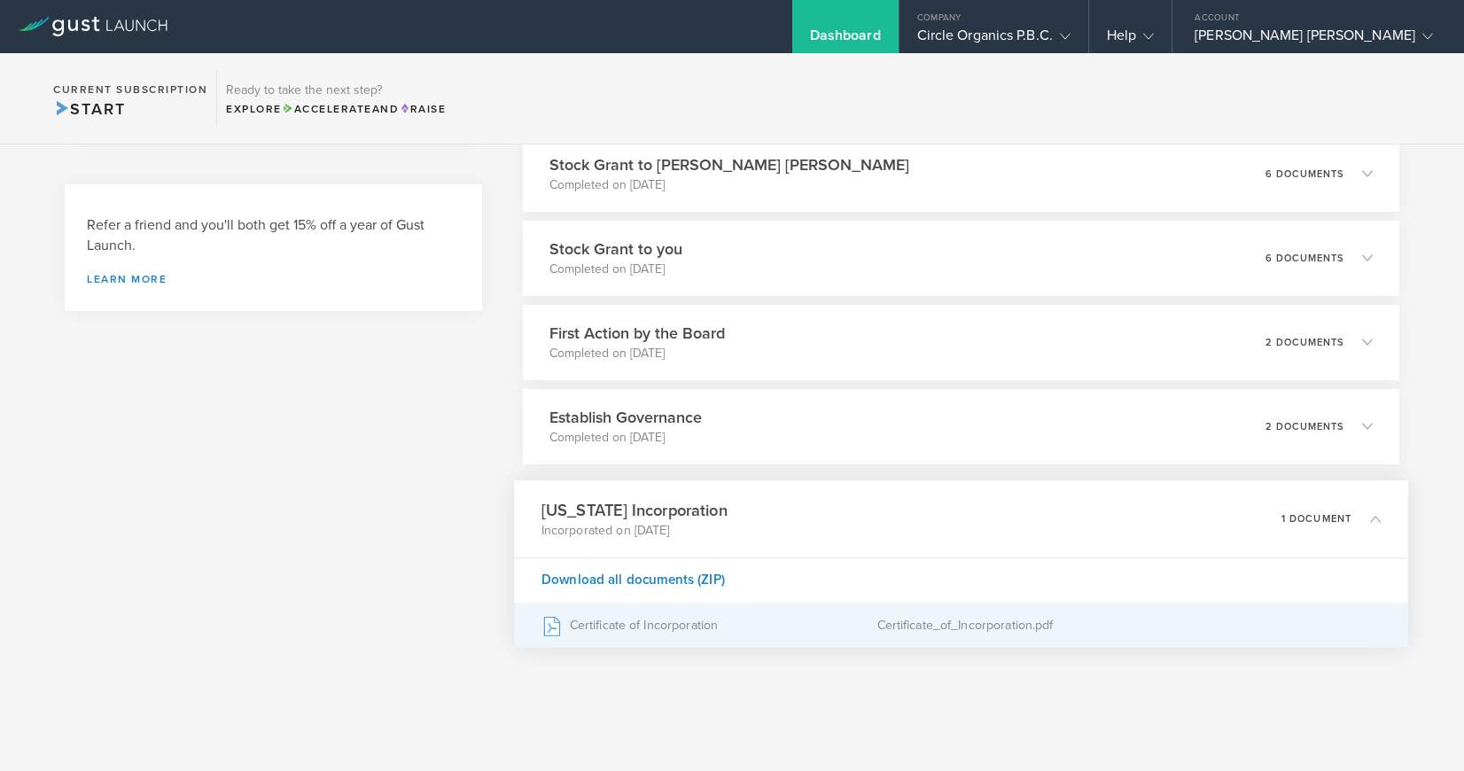
click at [732, 629] on div "Certificate of Incorporation" at bounding box center [709, 625] width 336 height 44
